Goal: Share content

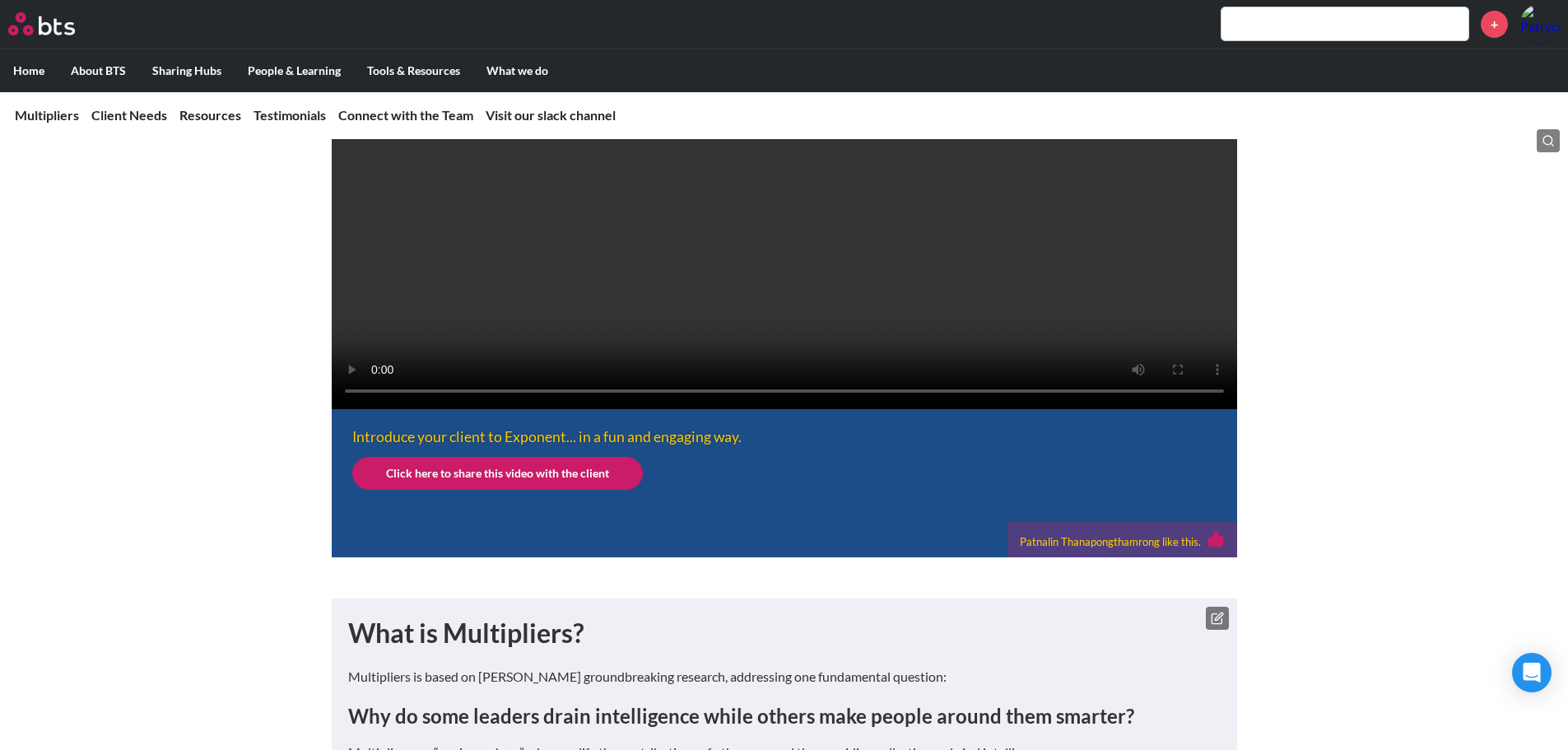
scroll to position [577, 0]
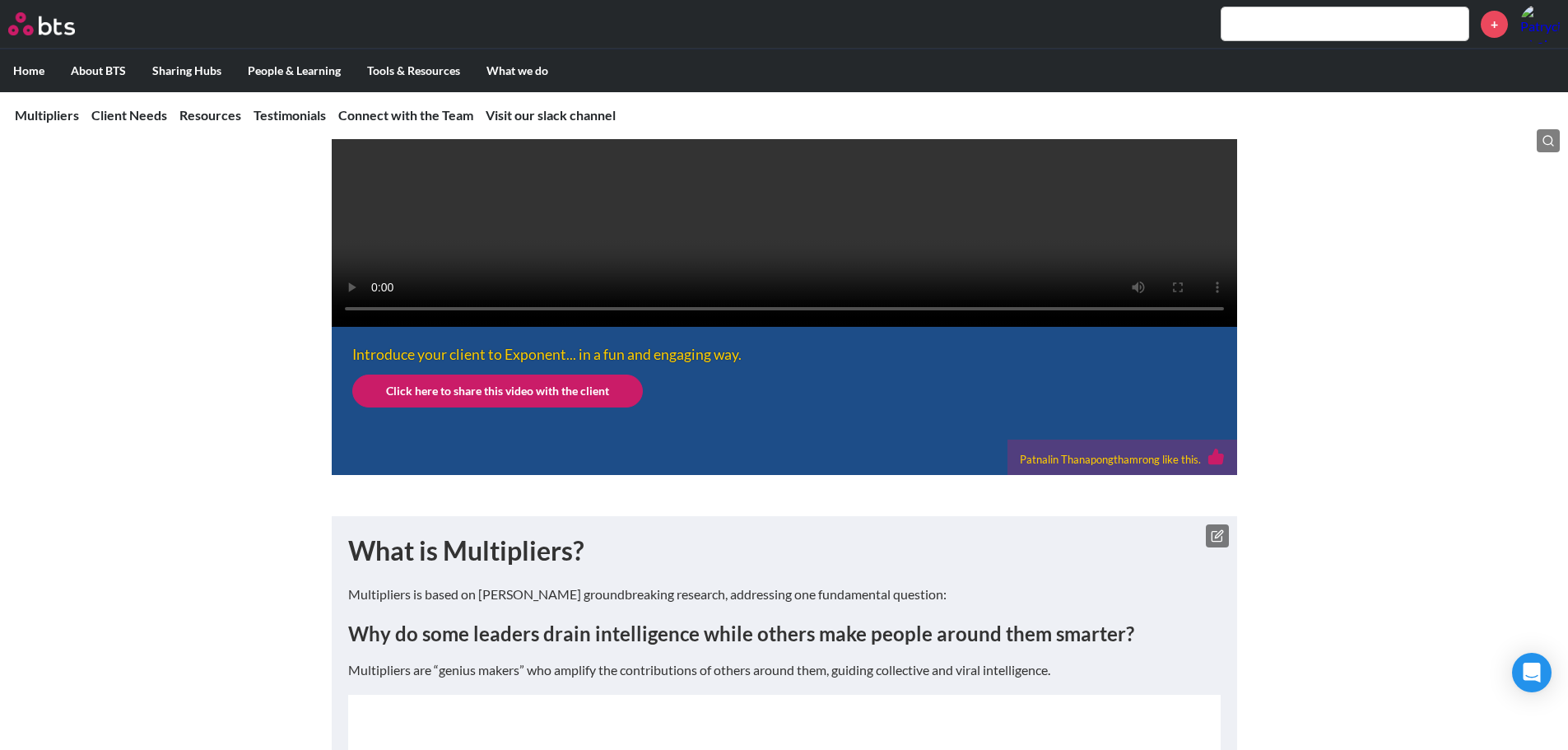
click at [1053, 465] on icon at bounding box center [1217, 456] width 17 height 17
drag, startPoint x: 959, startPoint y: 524, endPoint x: 1098, endPoint y: 518, distance: 139.1
click at [1053, 470] on div "Patnalin Thanapongthamrong and 1 BTSers like this." at bounding box center [1089, 459] width 270 height 23
copy div "Patnalin Thanapongthamrong"
click at [1053, 475] on div "Introduce your client to Exponent... in a fun and engaging way. Click here to s…" at bounding box center [784, 174] width 1568 height 601
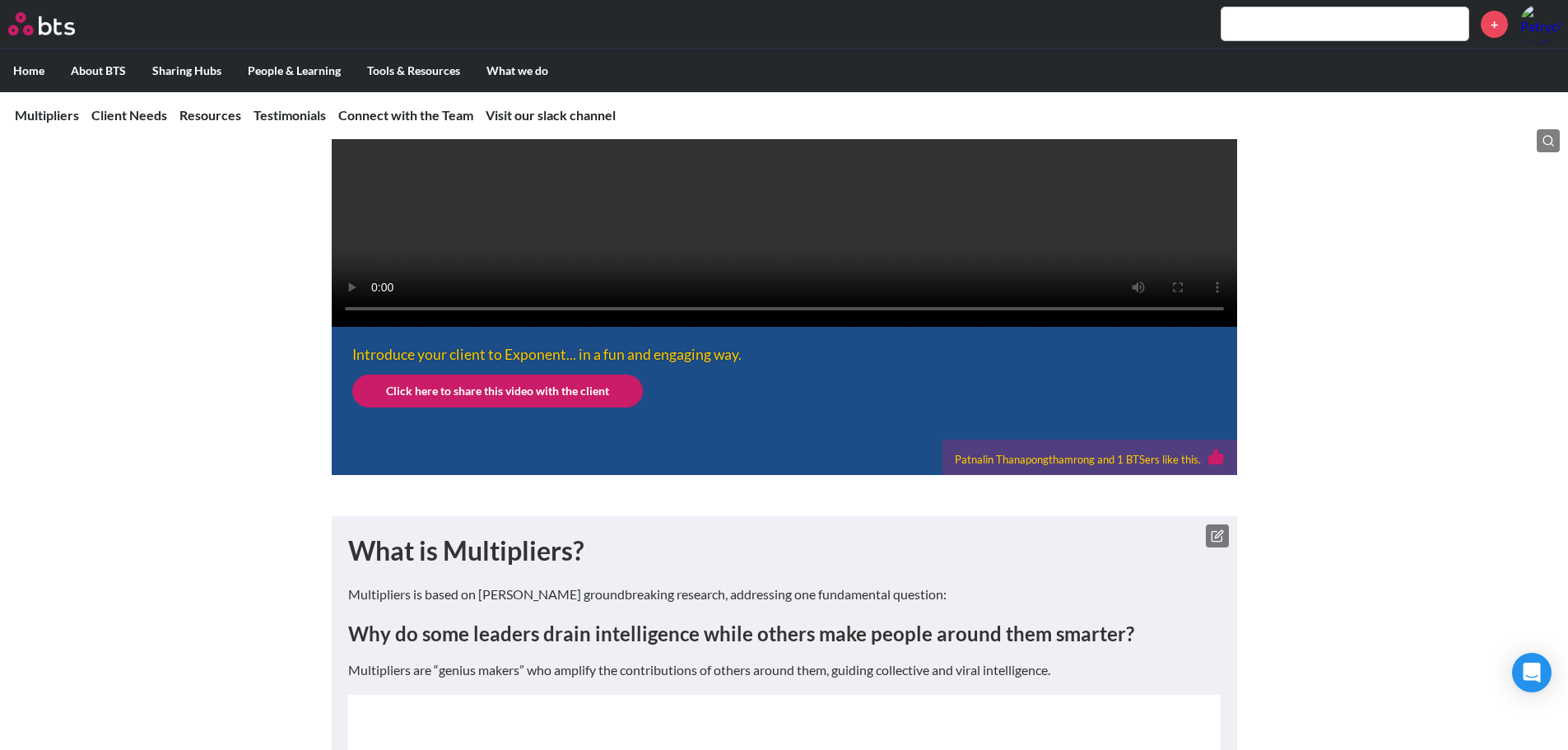
click at [1053, 464] on icon at bounding box center [1216, 456] width 14 height 15
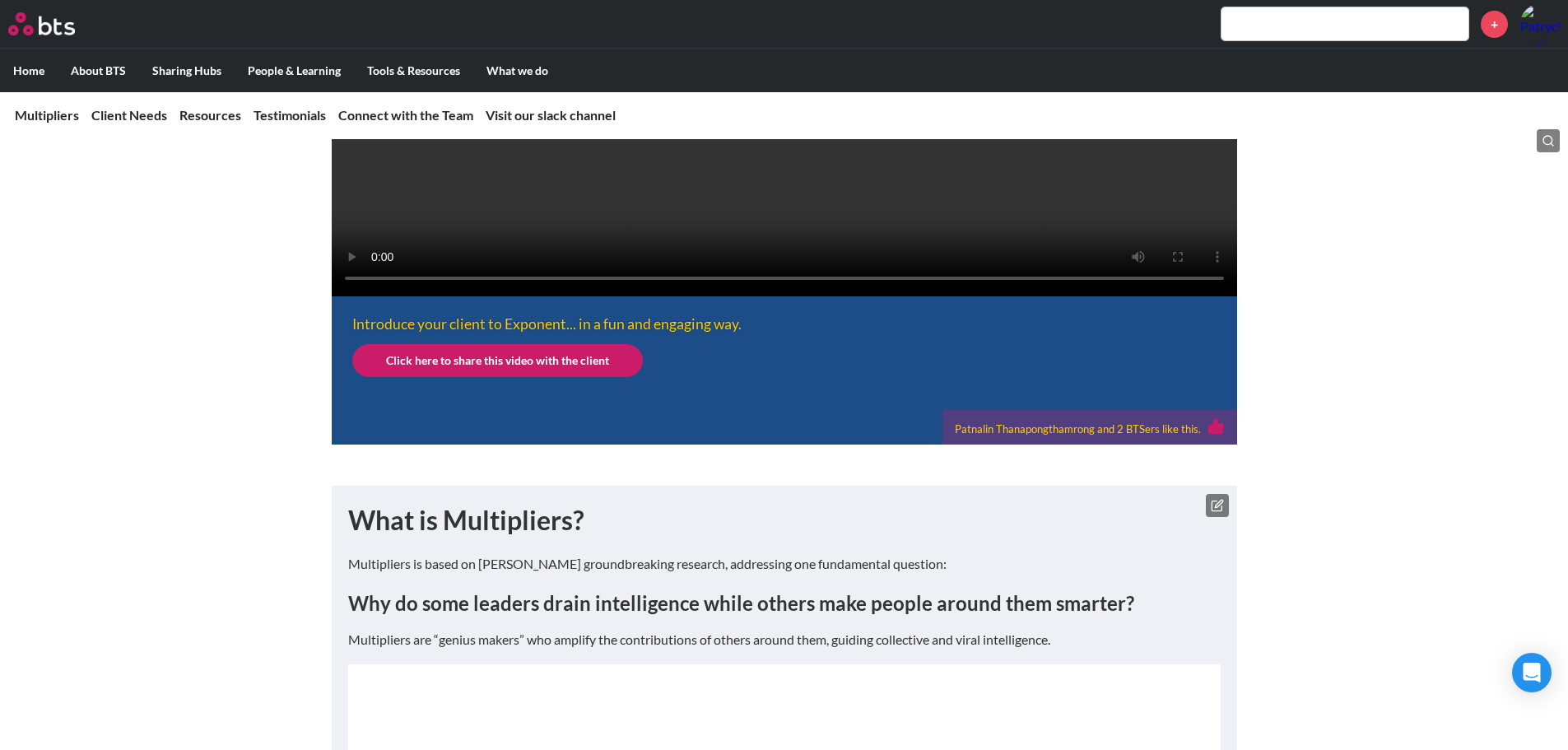
scroll to position [658, 0]
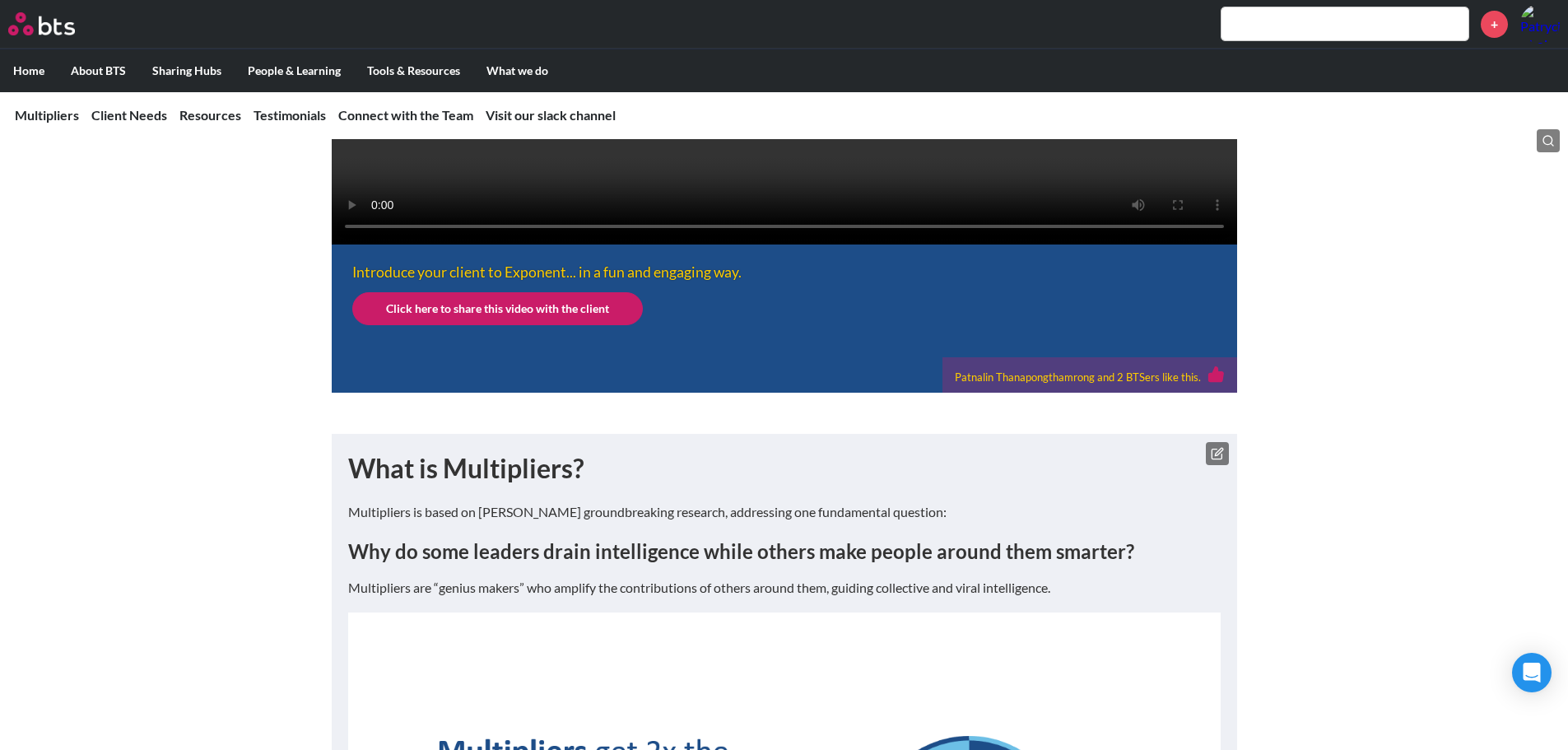
click at [540, 325] on link "Click here to share this video with the client" at bounding box center [497, 309] width 291 height 33
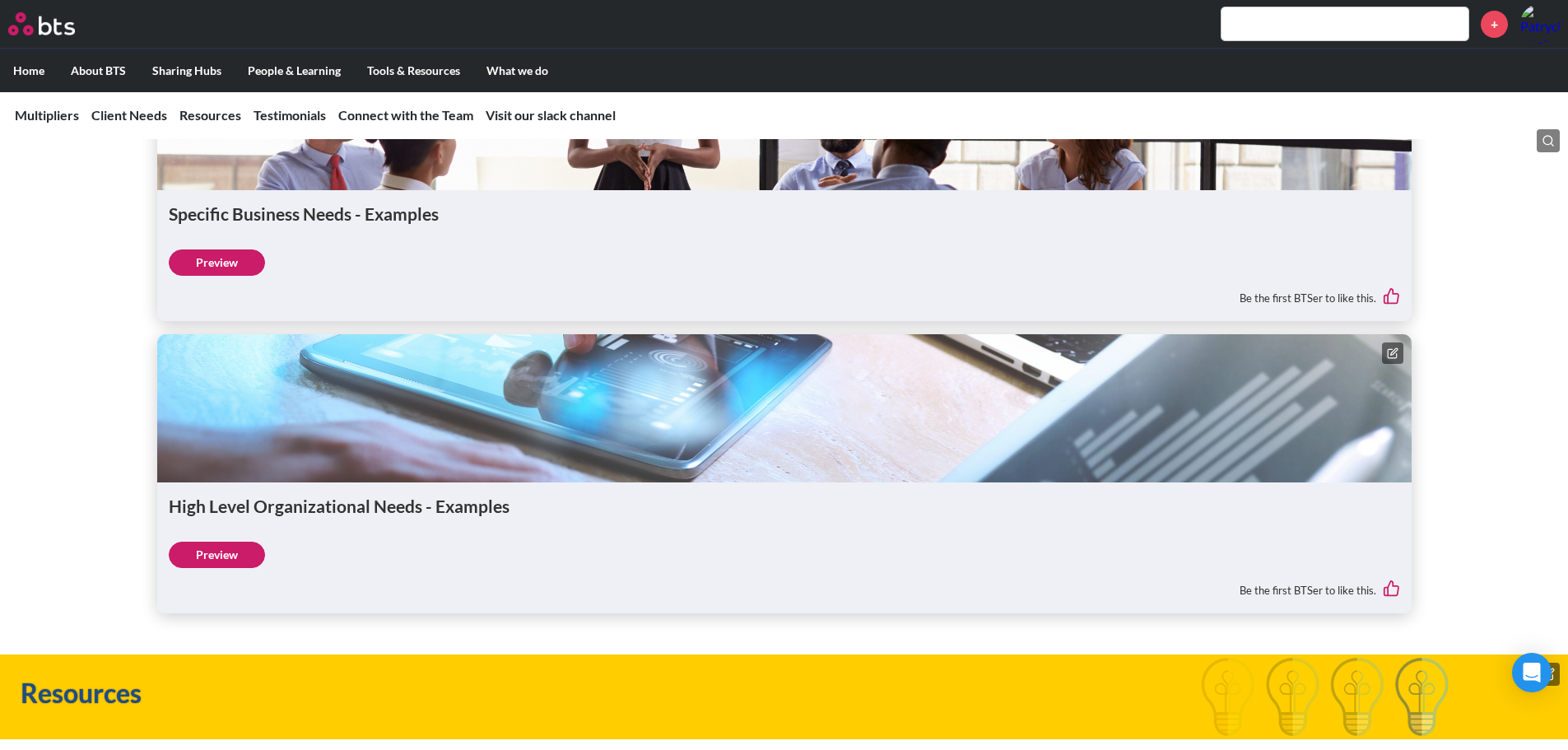
scroll to position [3475, 0]
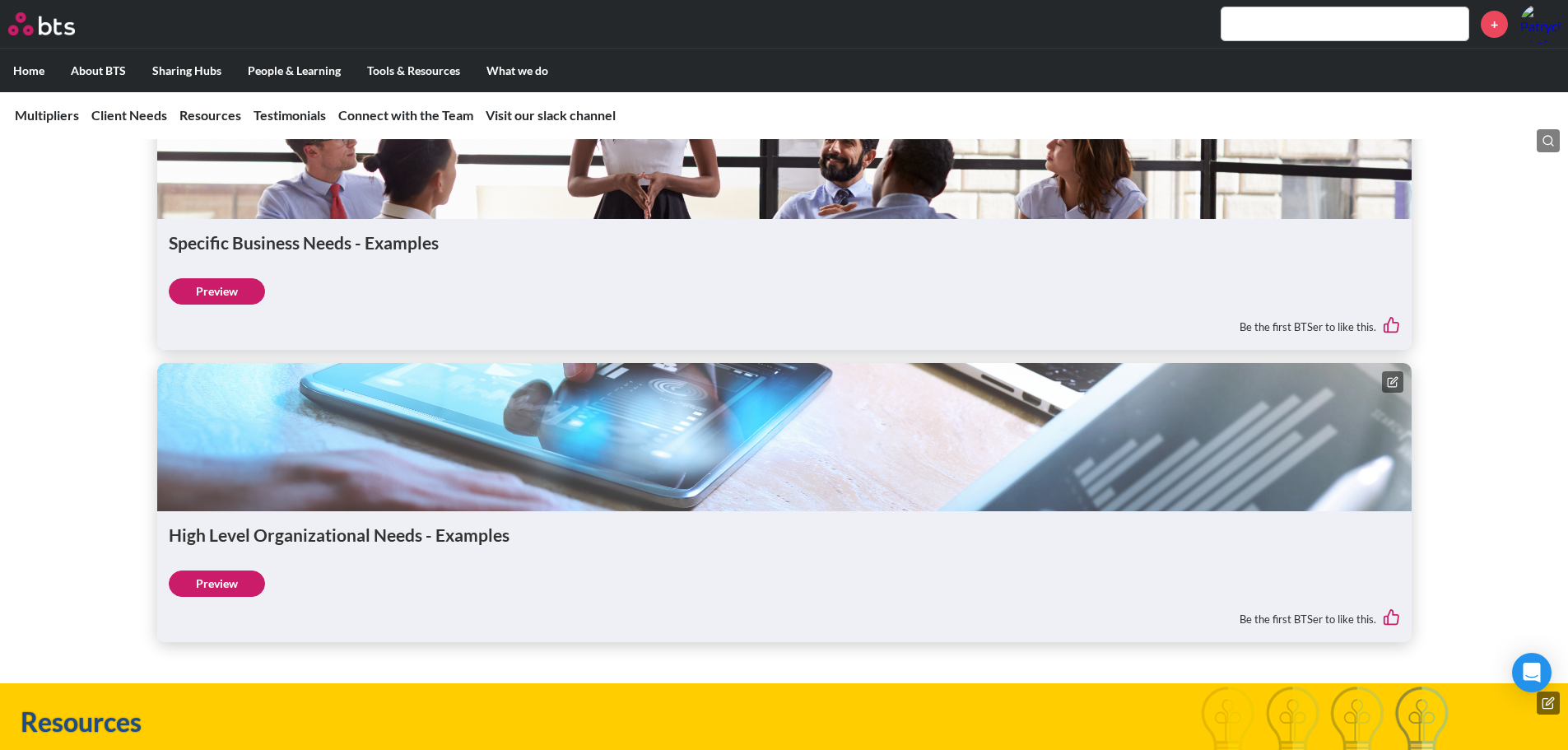
click at [212, 518] on link "Preview" at bounding box center [217, 584] width 96 height 26
